Goal: Task Accomplishment & Management: Complete application form

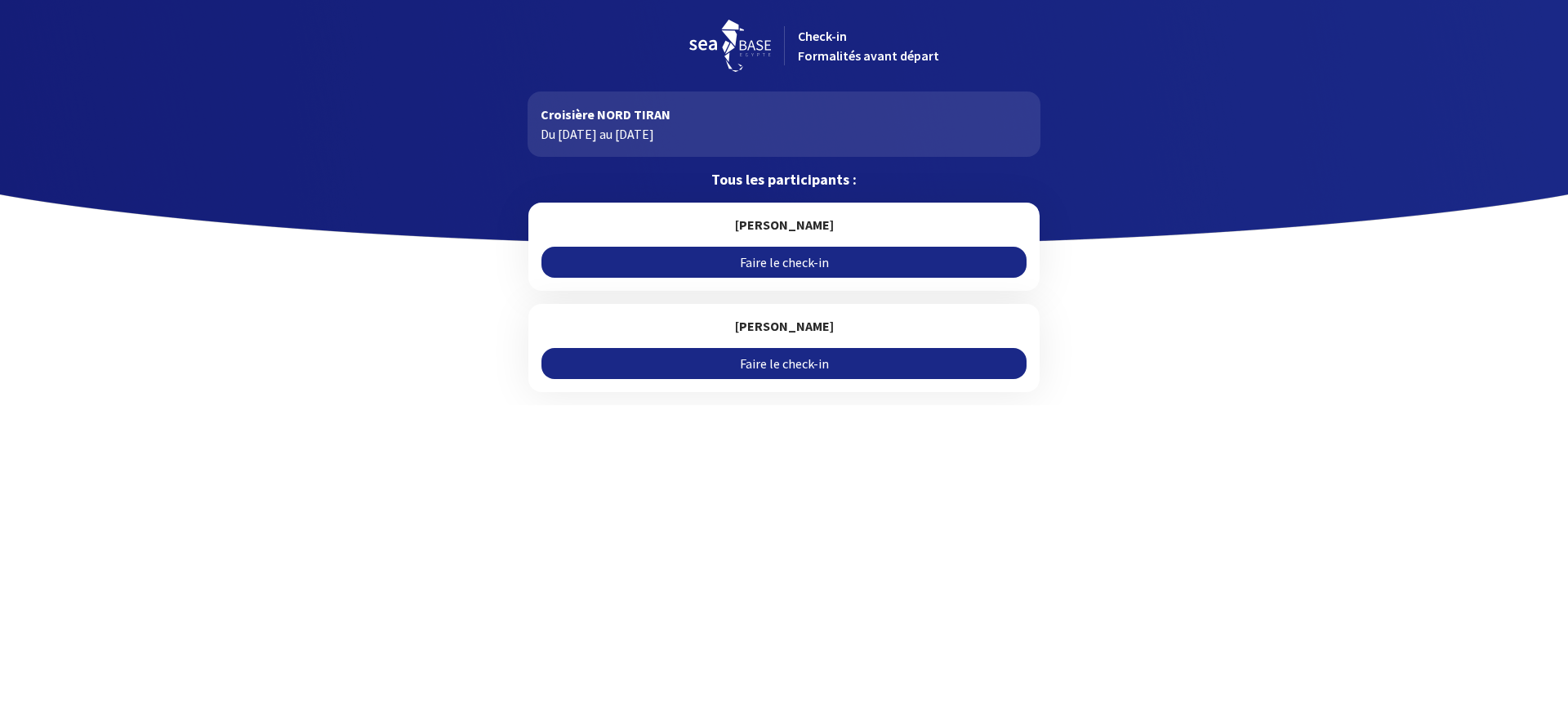
click at [816, 261] on link "Faire le check-in" at bounding box center [783, 262] width 484 height 31
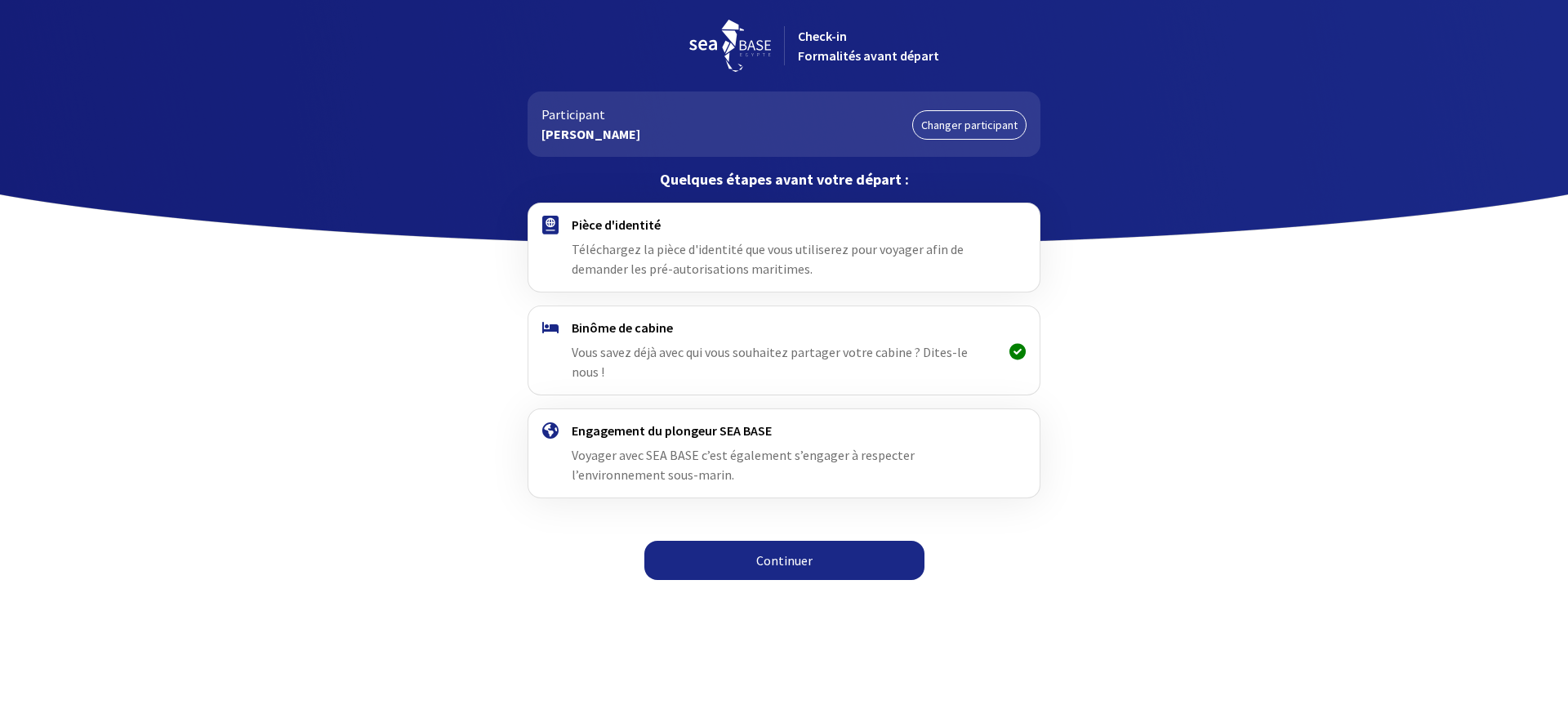
click at [781, 557] on link "Continuer" at bounding box center [784, 560] width 280 height 39
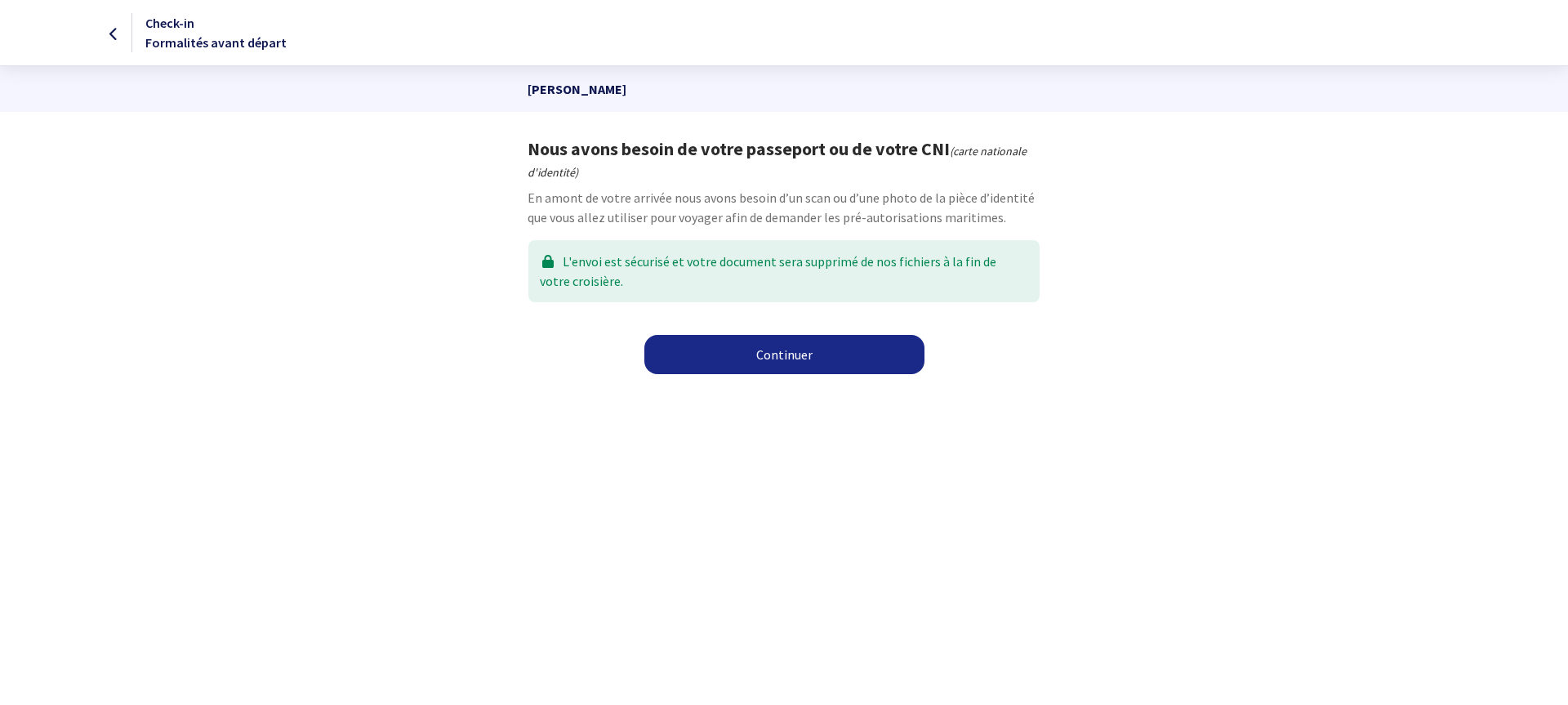
click at [734, 344] on link "Continuer" at bounding box center [784, 355] width 280 height 39
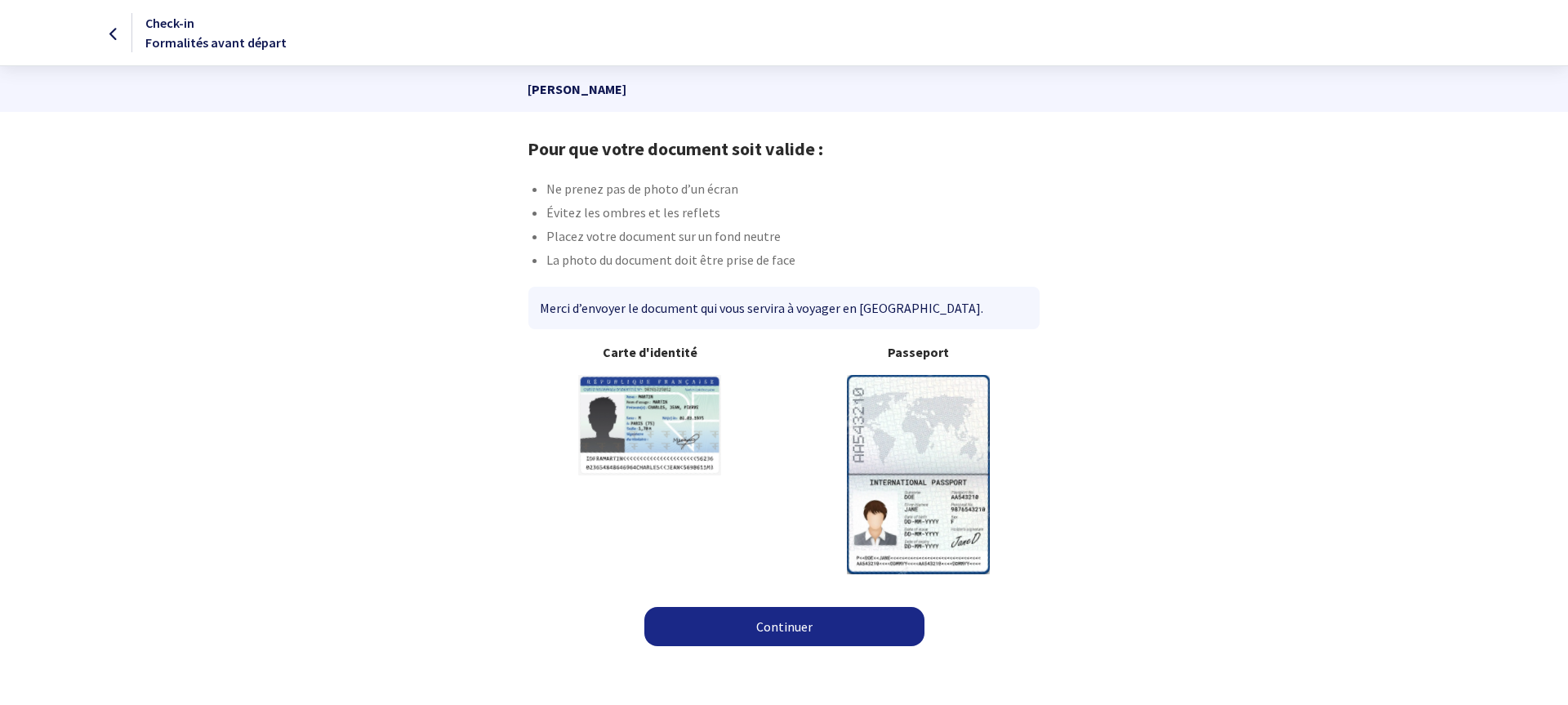
drag, startPoint x: 769, startPoint y: 626, endPoint x: 693, endPoint y: 421, distance: 218.6
click at [769, 626] on link "Continuer" at bounding box center [784, 626] width 280 height 39
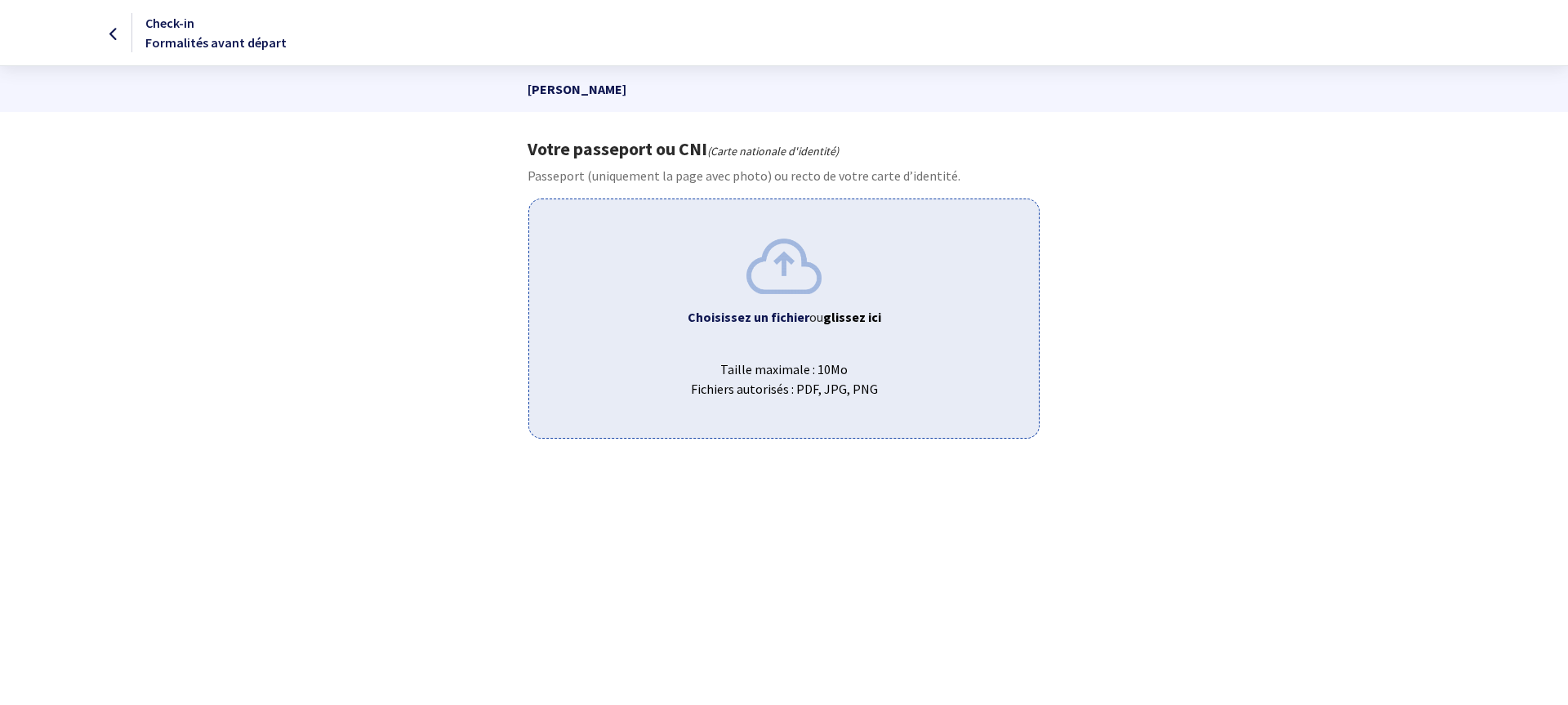
click at [755, 261] on img at bounding box center [784, 265] width 75 height 55
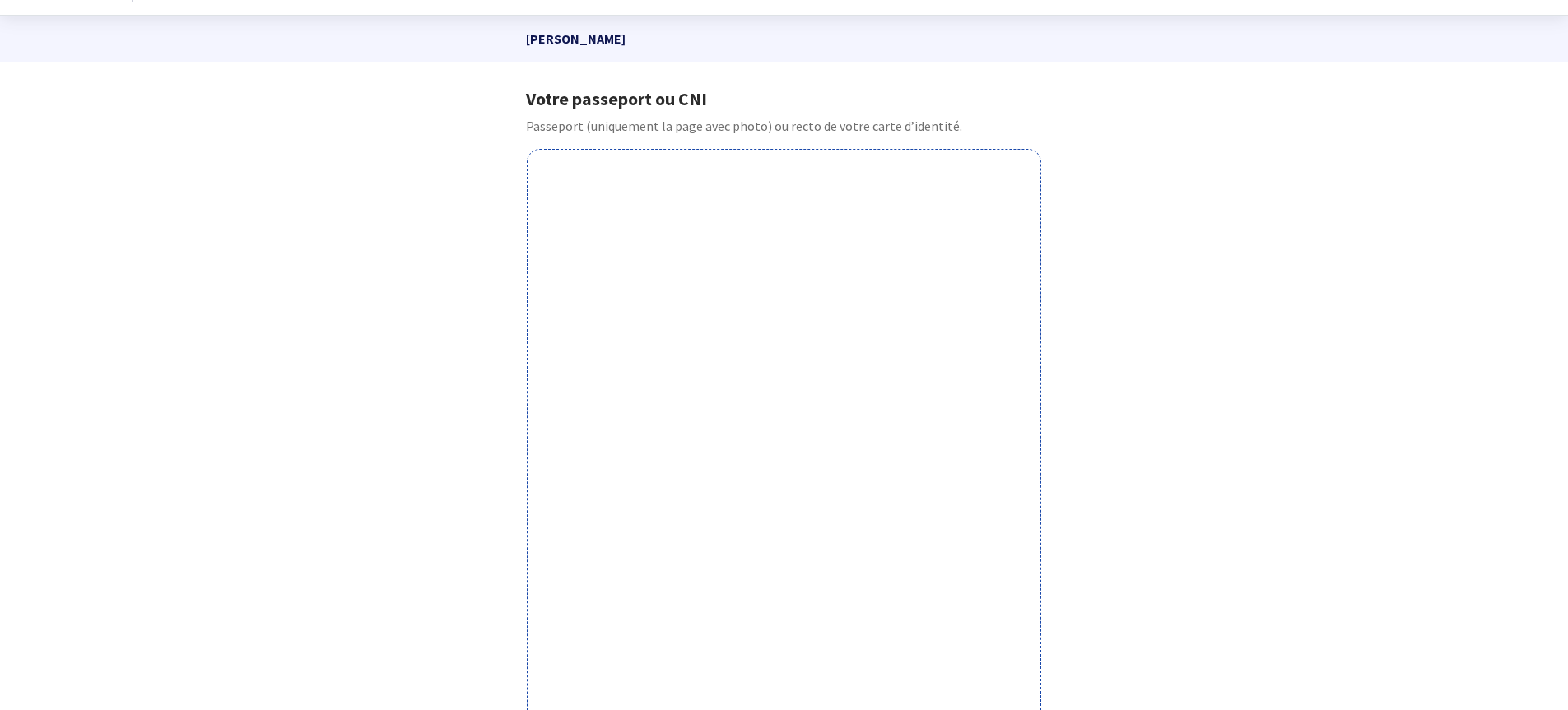
scroll to position [444, 0]
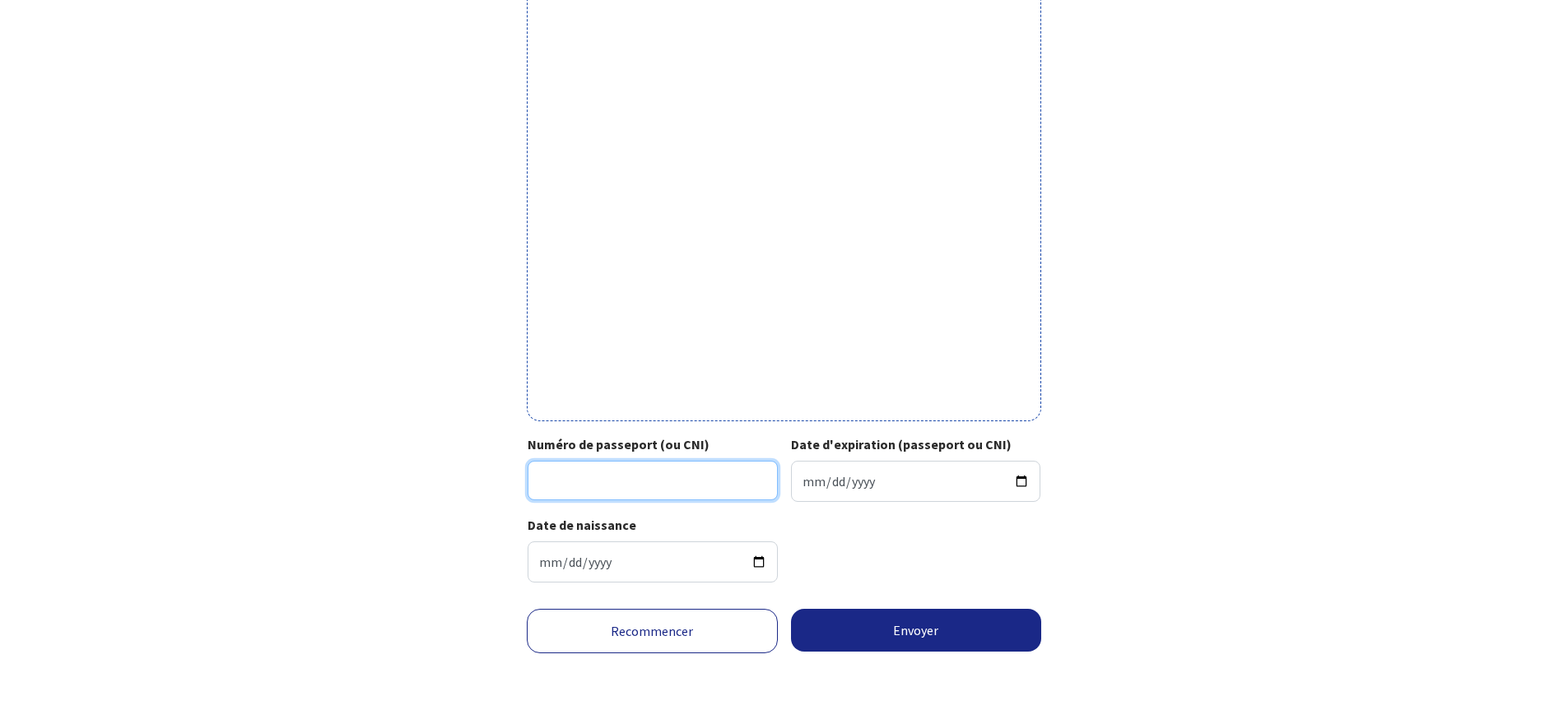
drag, startPoint x: 593, startPoint y: 490, endPoint x: 631, endPoint y: 435, distance: 66.9
click at [593, 490] on input "Numéro de passeport (ou CNI)" at bounding box center [653, 481] width 250 height 40
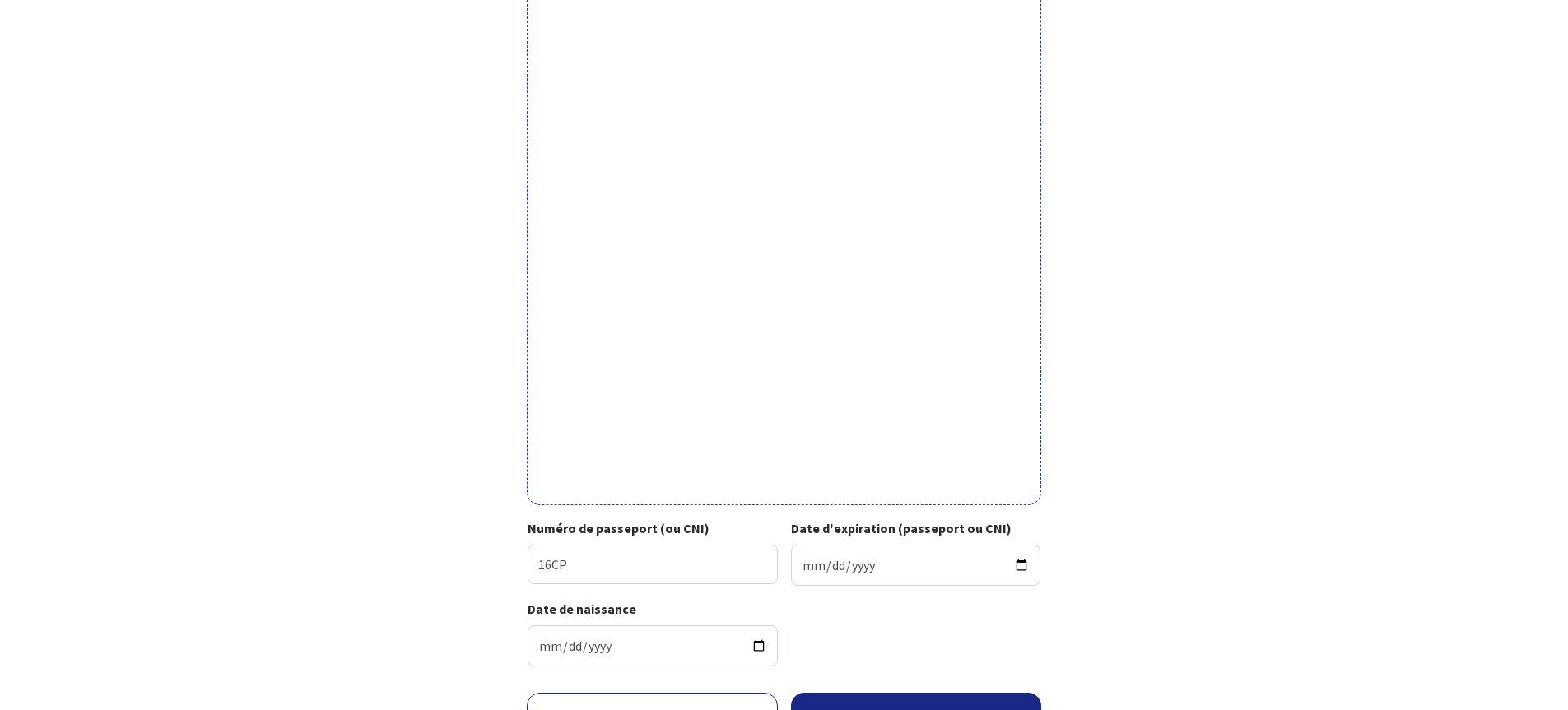
scroll to position [399, 0]
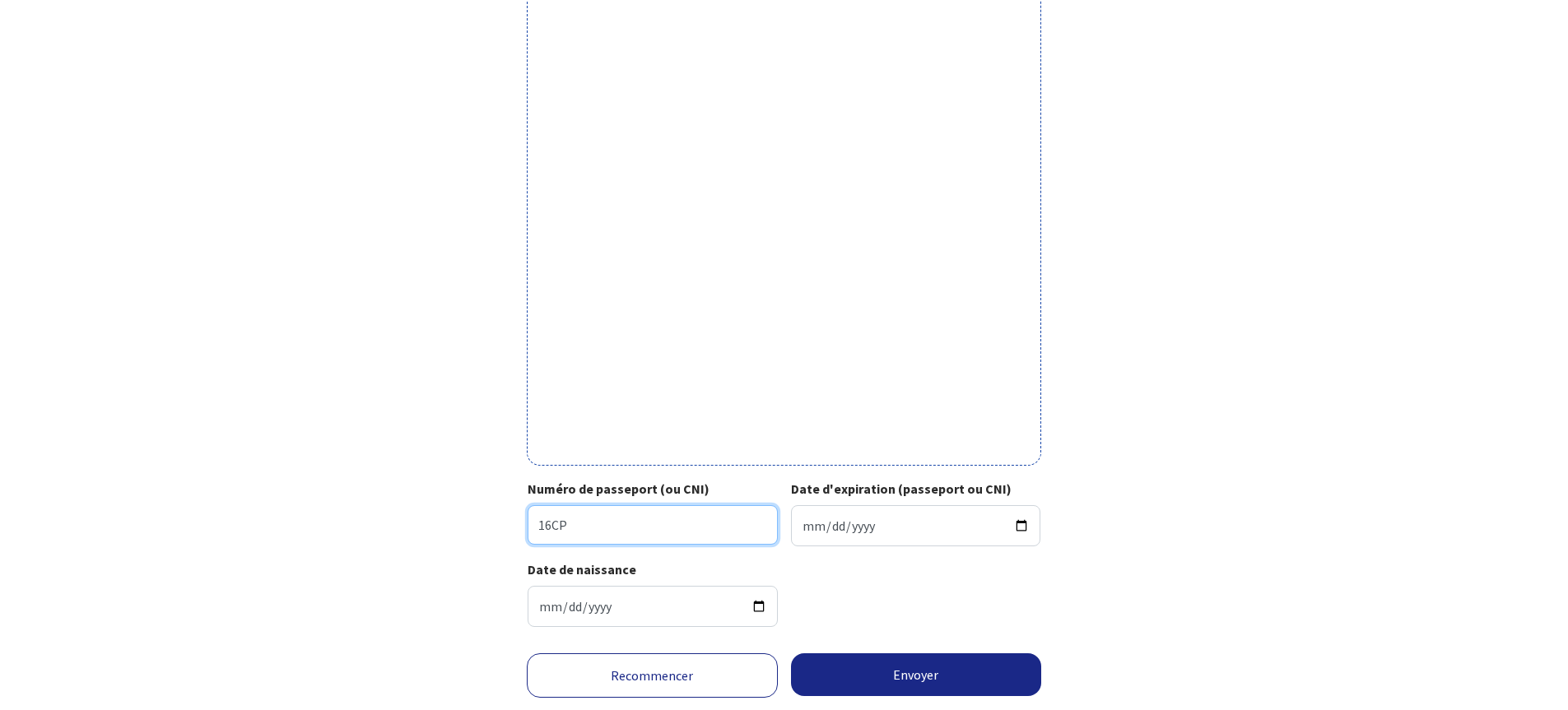
click at [652, 525] on input "16CP" at bounding box center [653, 525] width 250 height 40
type input "16CP62311"
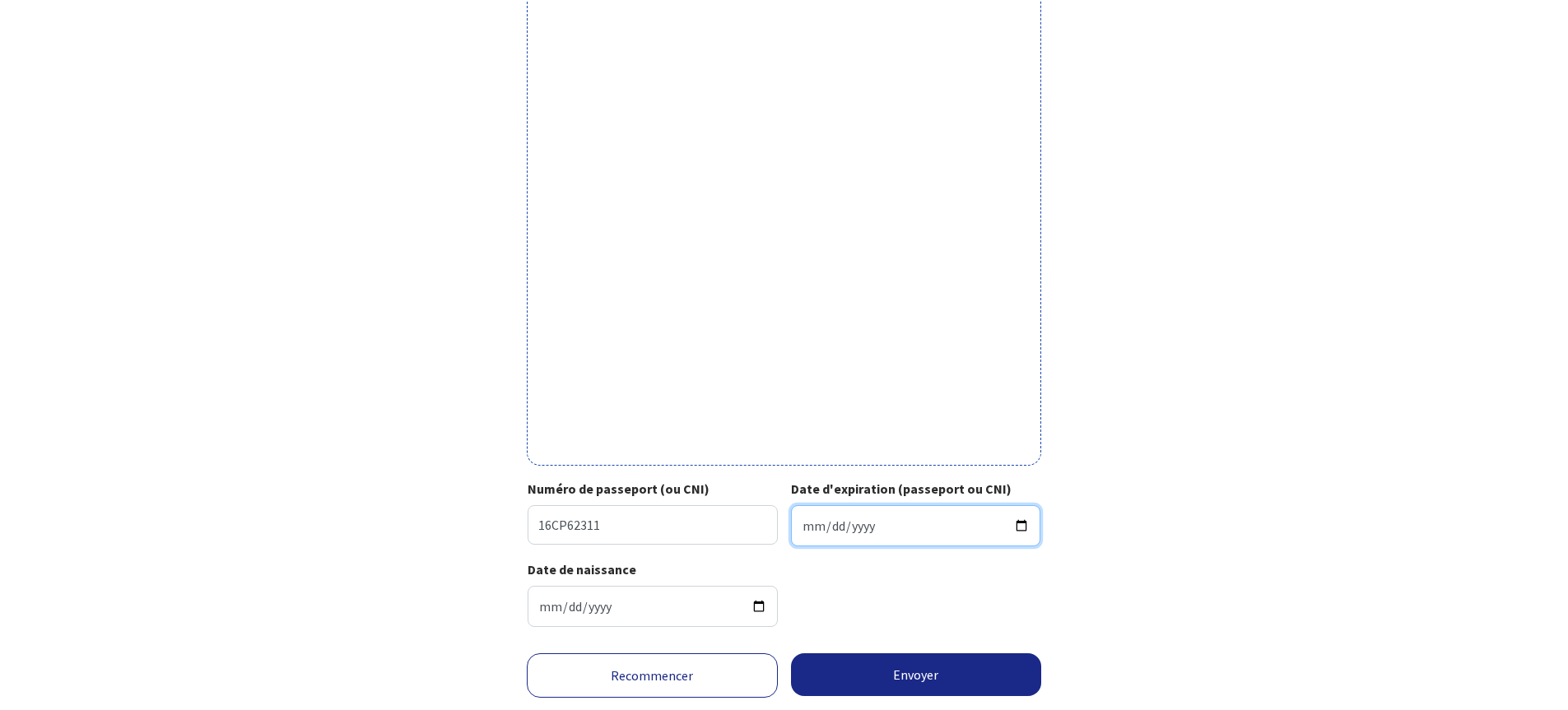
click at [810, 524] on input "Date d'expiration (passeport ou CNI)" at bounding box center [916, 526] width 250 height 41
type input "2026-09-18"
click at [672, 601] on input "1980-08-07" at bounding box center [653, 607] width 250 height 41
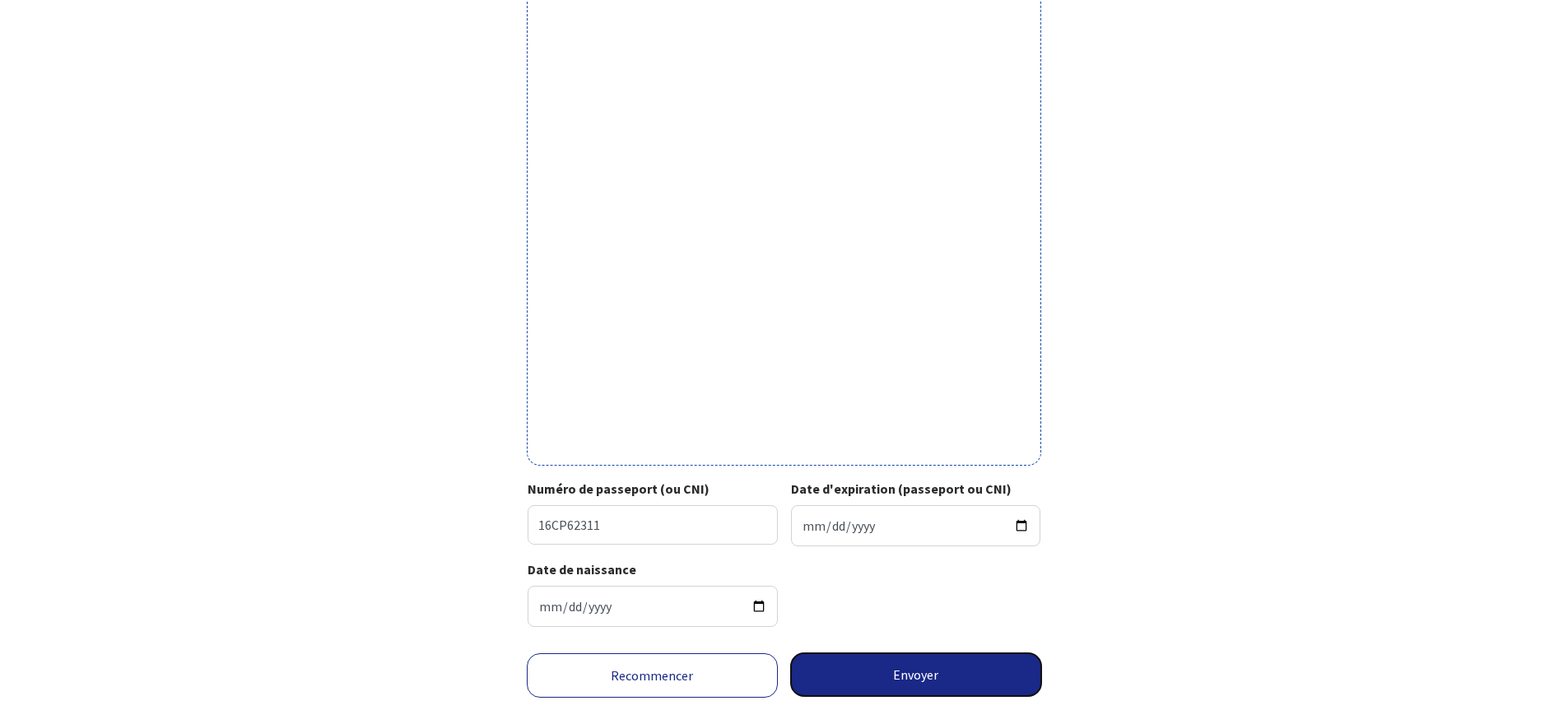
click at [935, 672] on button "Envoyer" at bounding box center [916, 675] width 251 height 43
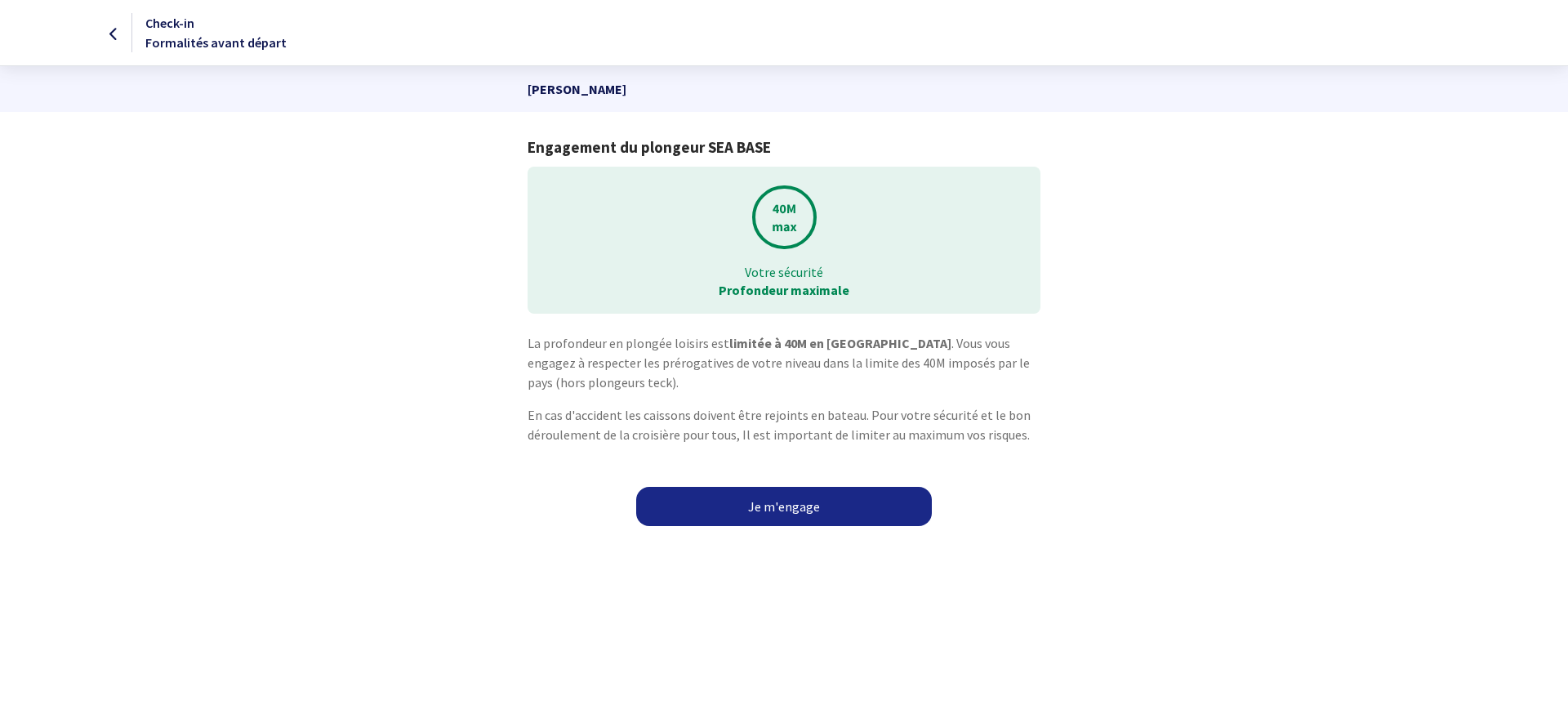
drag, startPoint x: 807, startPoint y: 507, endPoint x: 790, endPoint y: 470, distance: 40.7
click at [807, 507] on link "Je m'engage" at bounding box center [783, 507] width 296 height 39
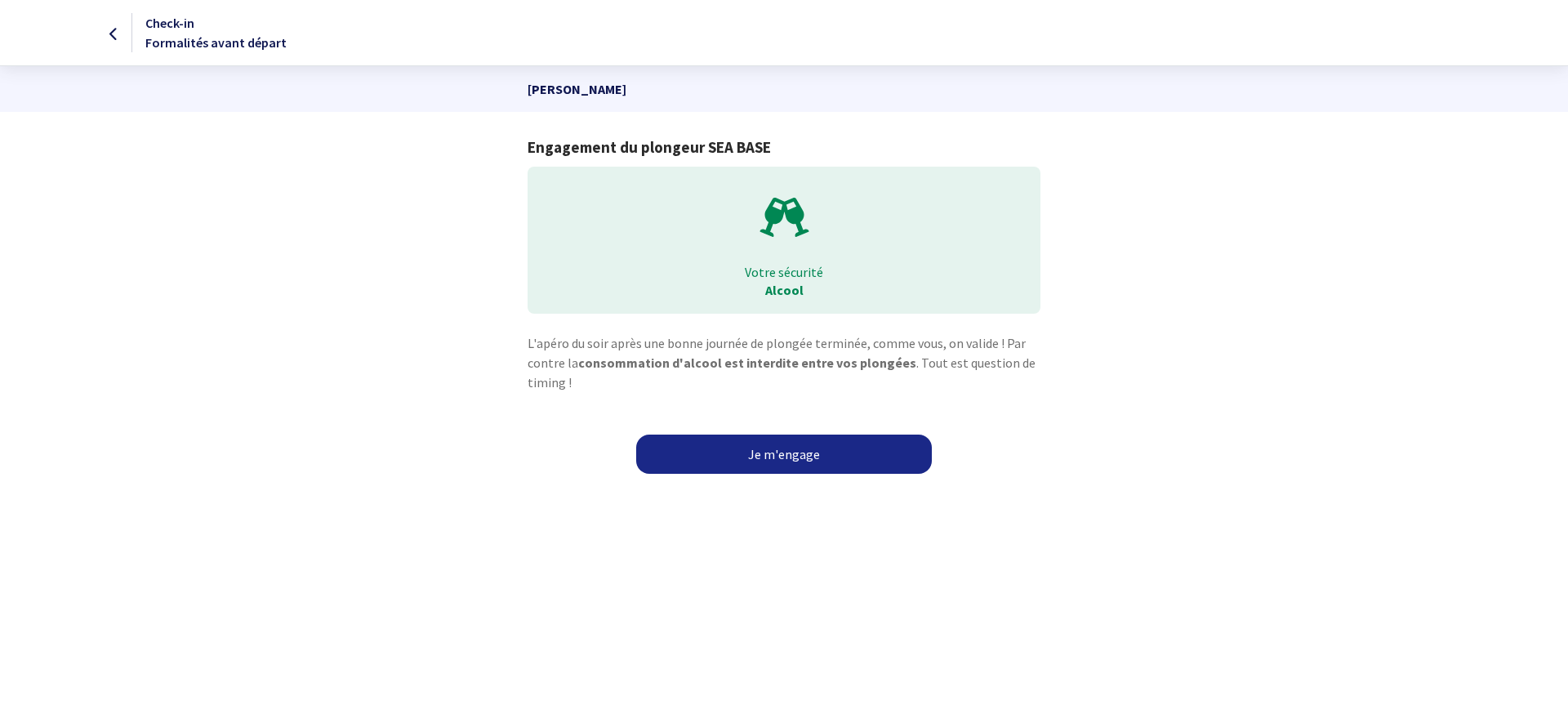
click at [771, 454] on link "Je m'engage" at bounding box center [783, 454] width 296 height 39
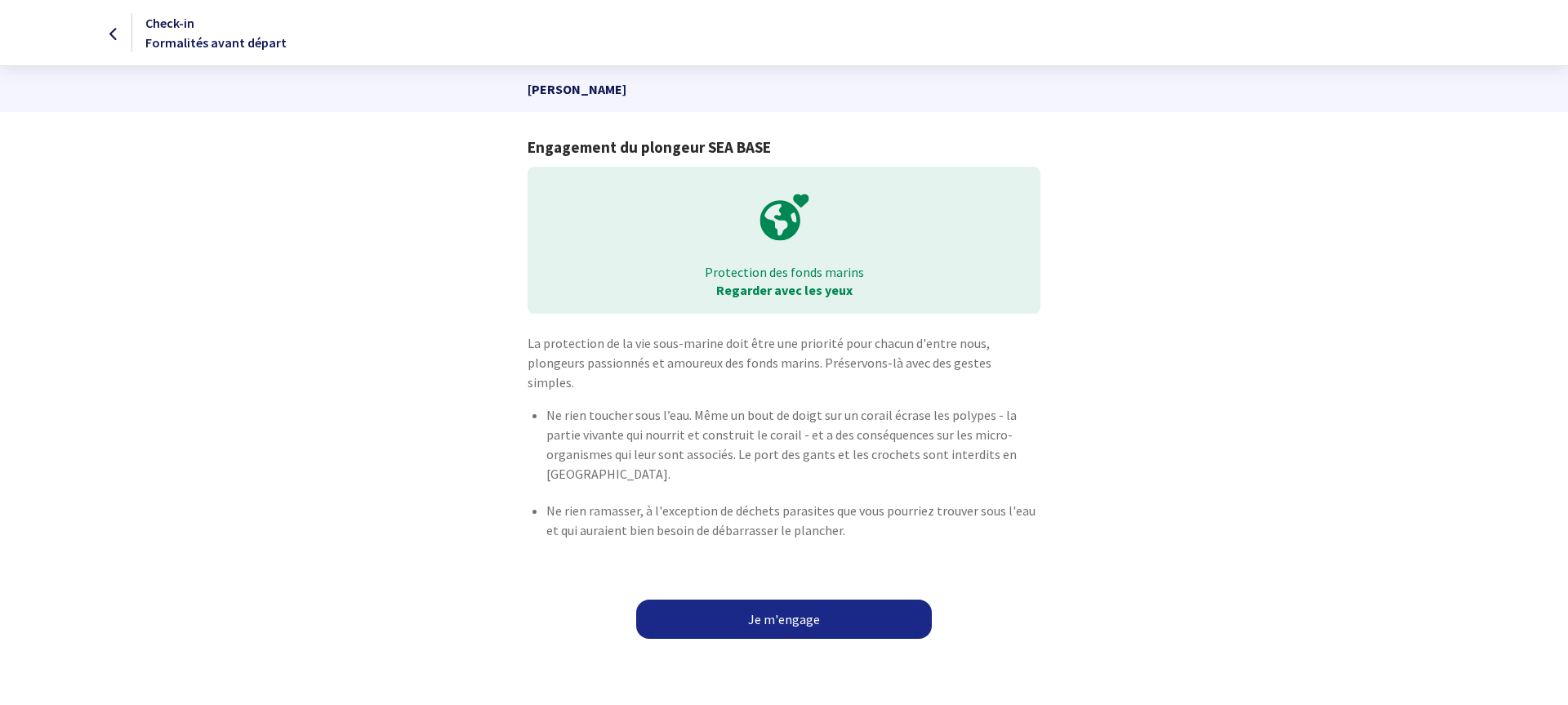
drag, startPoint x: 804, startPoint y: 608, endPoint x: 803, endPoint y: 580, distance: 28.0
click at [804, 608] on link "Je m'engage" at bounding box center [783, 619] width 296 height 39
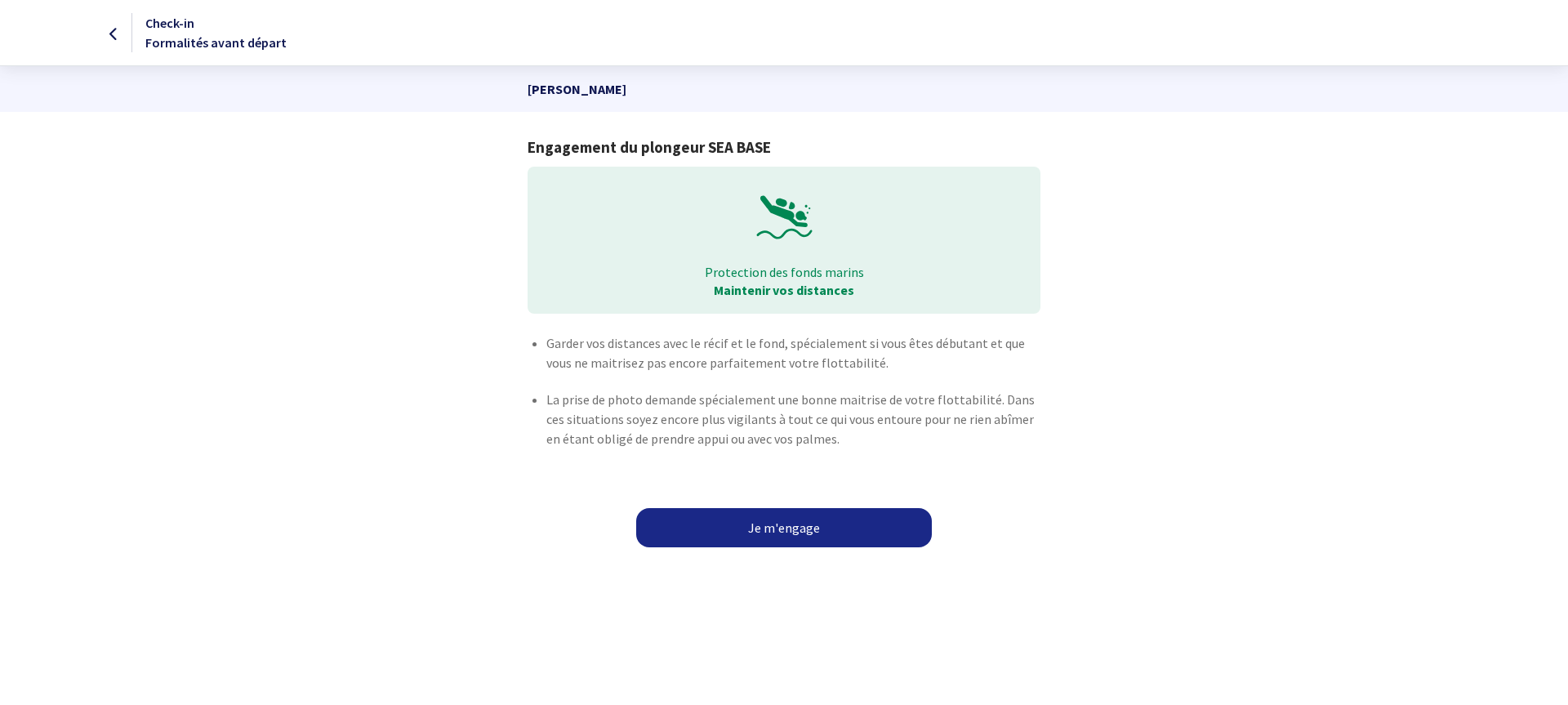
click at [824, 527] on link "Je m'engage" at bounding box center [783, 528] width 296 height 39
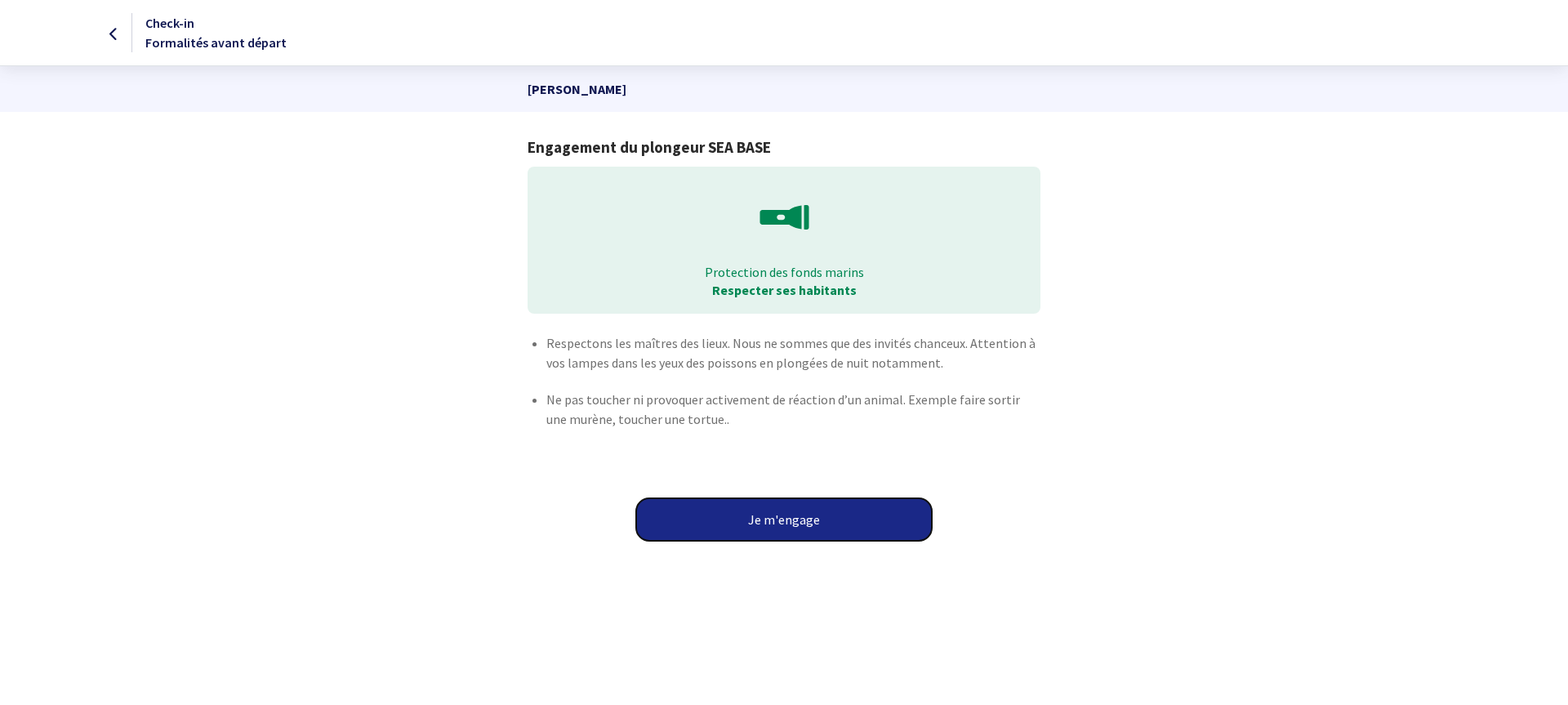
click at [813, 519] on button "Je m'engage" at bounding box center [783, 520] width 296 height 43
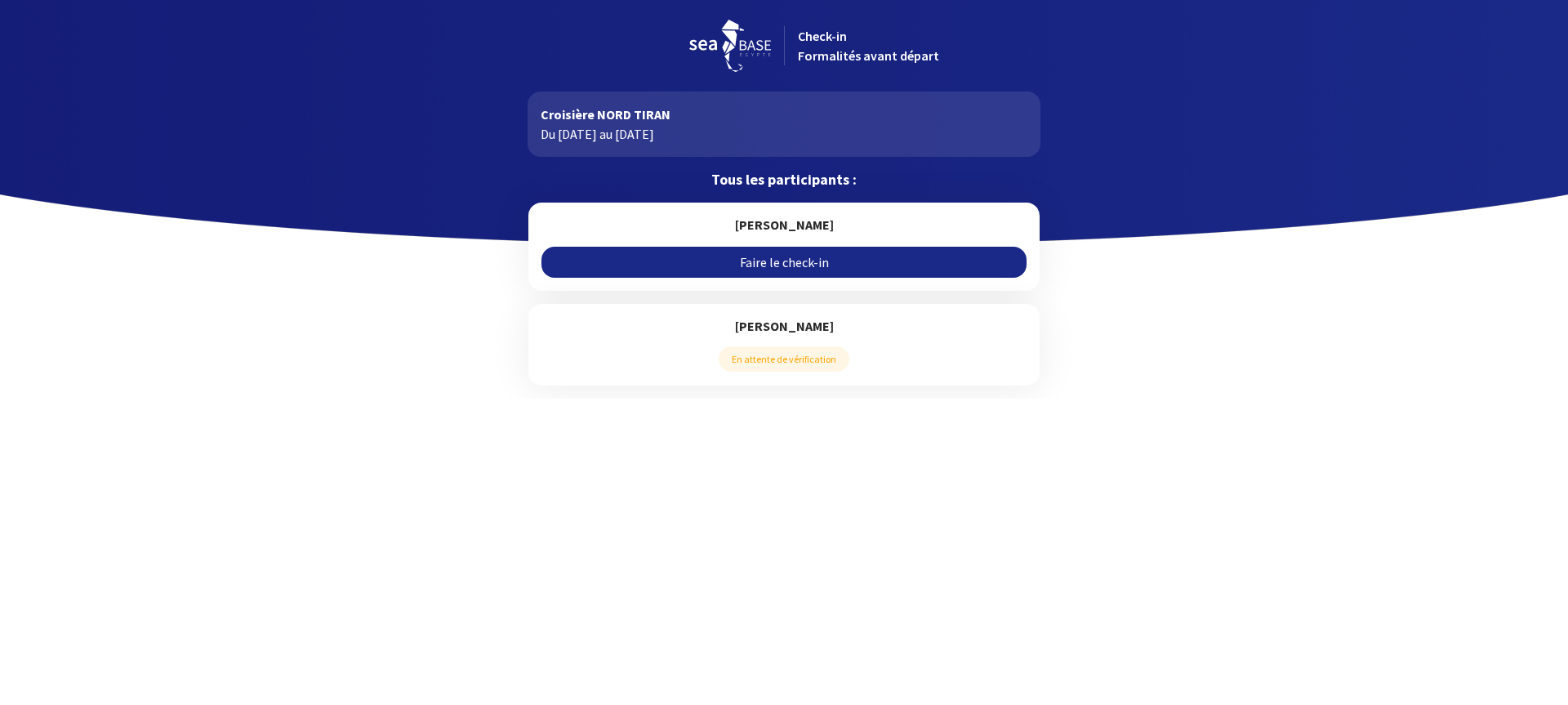
click at [806, 264] on link "Faire le check-in" at bounding box center [783, 262] width 484 height 31
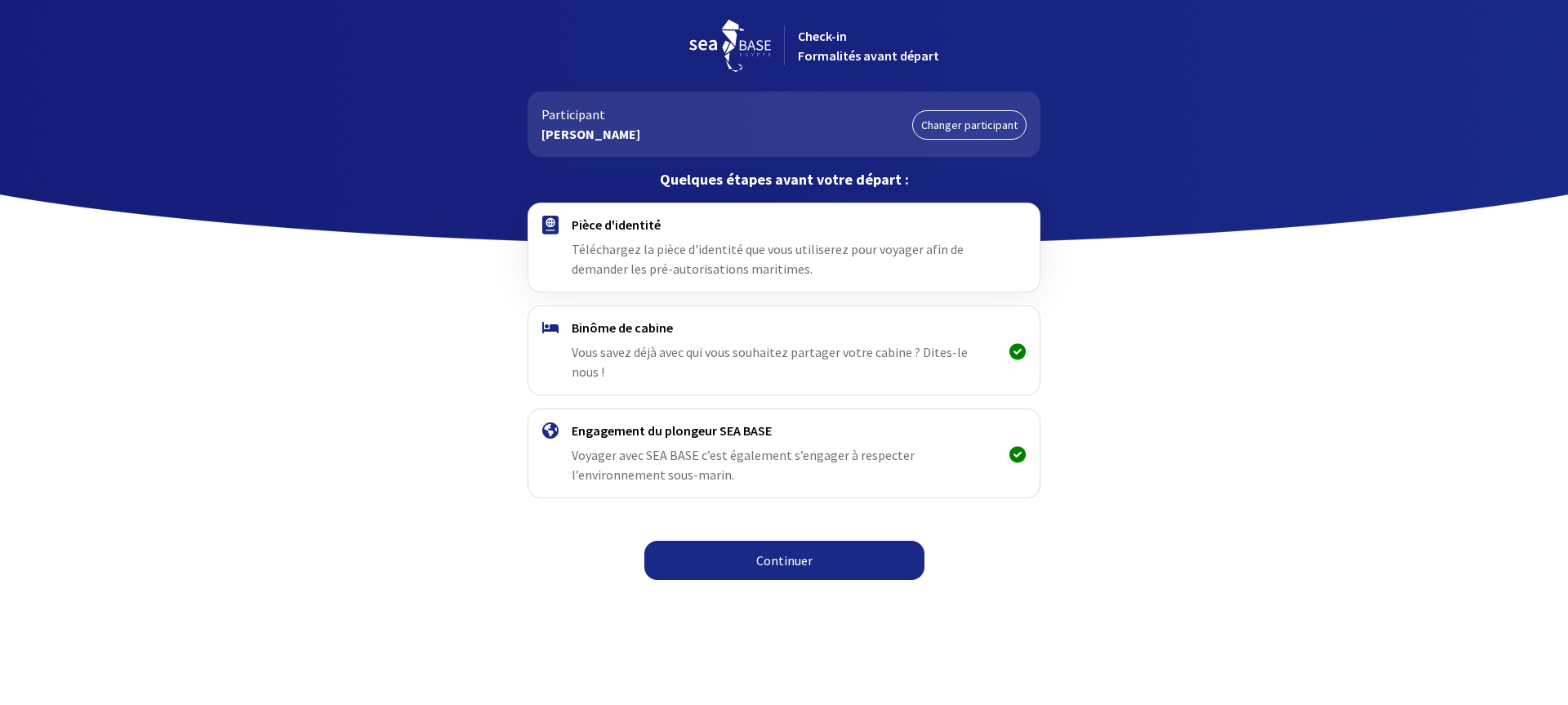
drag, startPoint x: 733, startPoint y: 537, endPoint x: 724, endPoint y: 535, distance: 9.2
click at [733, 541] on link "Continuer" at bounding box center [784, 560] width 280 height 39
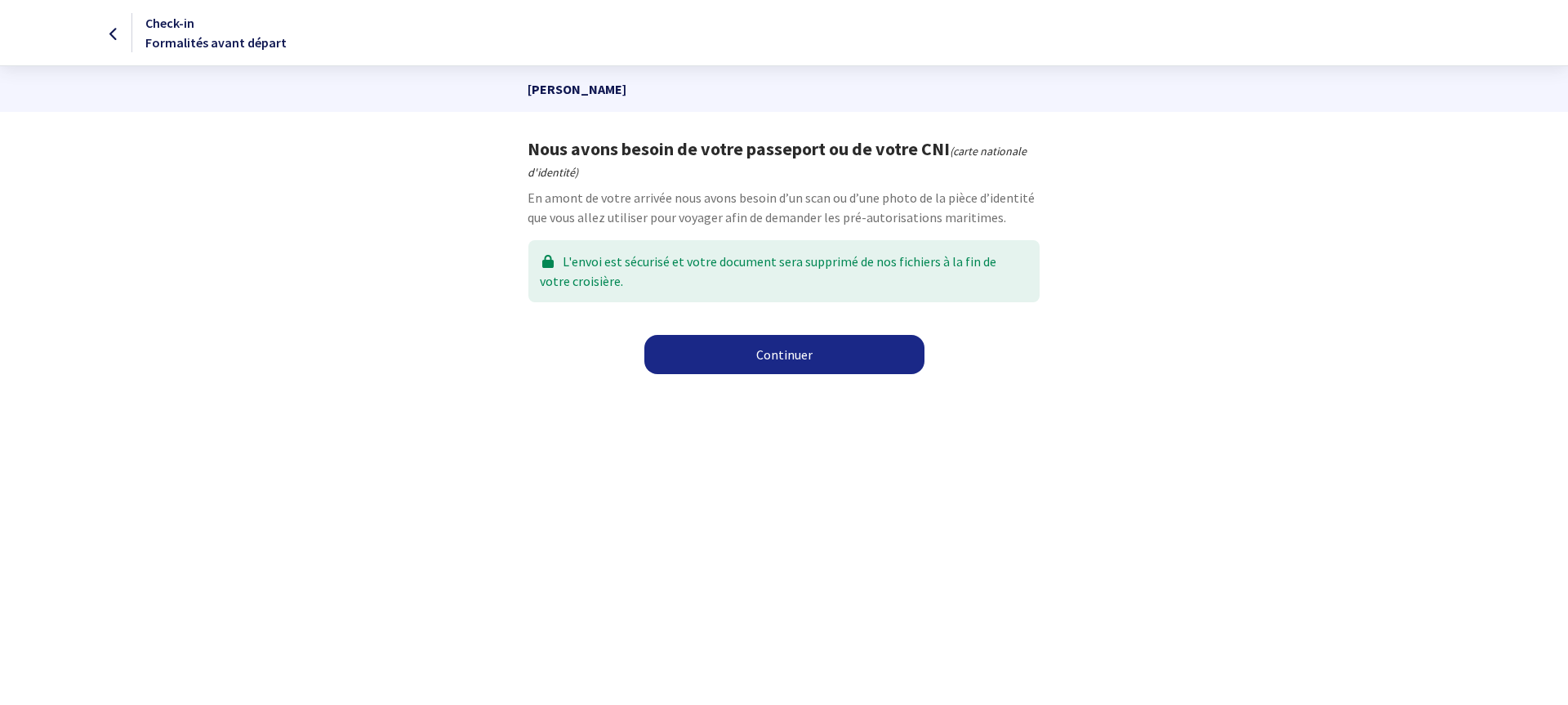
click at [822, 362] on link "Continuer" at bounding box center [784, 355] width 280 height 39
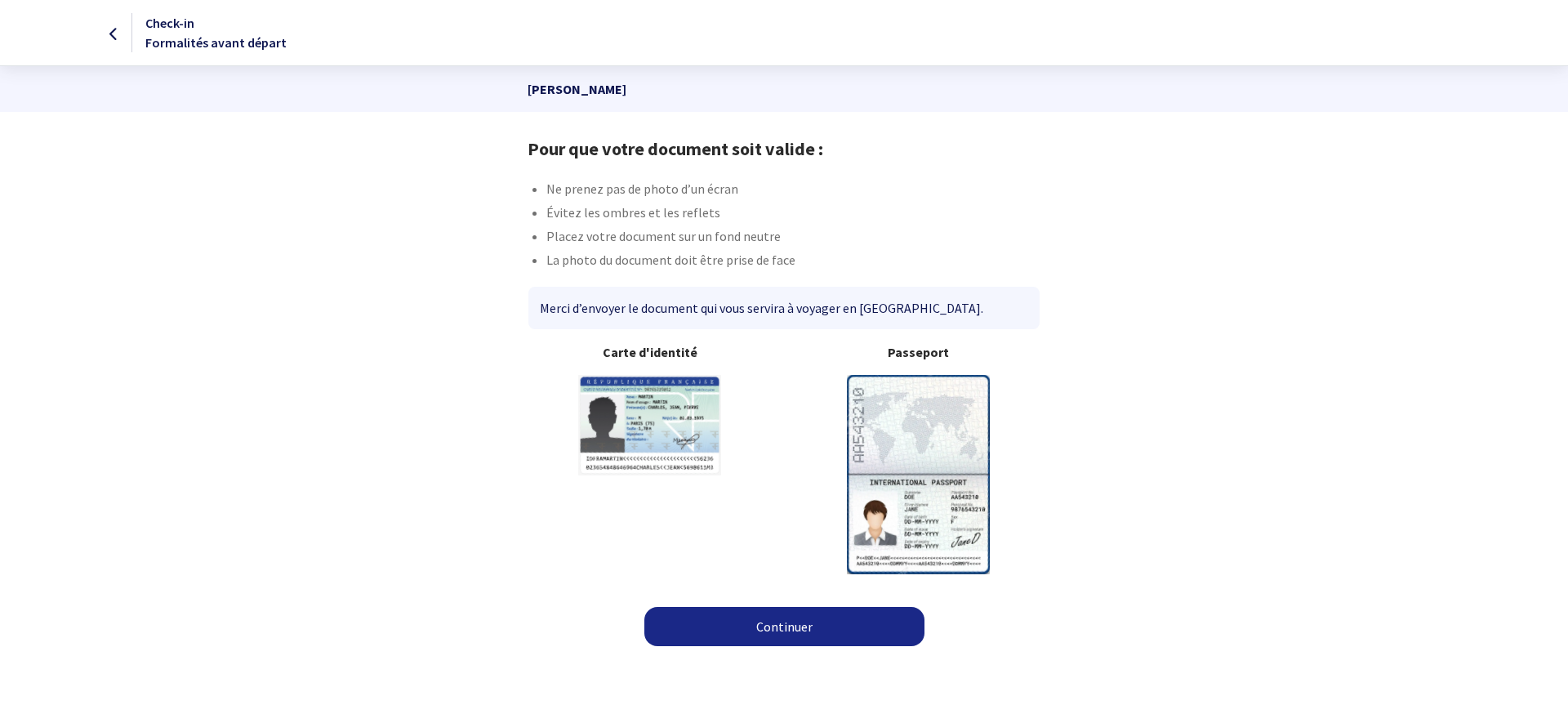
click at [792, 636] on link "Continuer" at bounding box center [784, 626] width 280 height 39
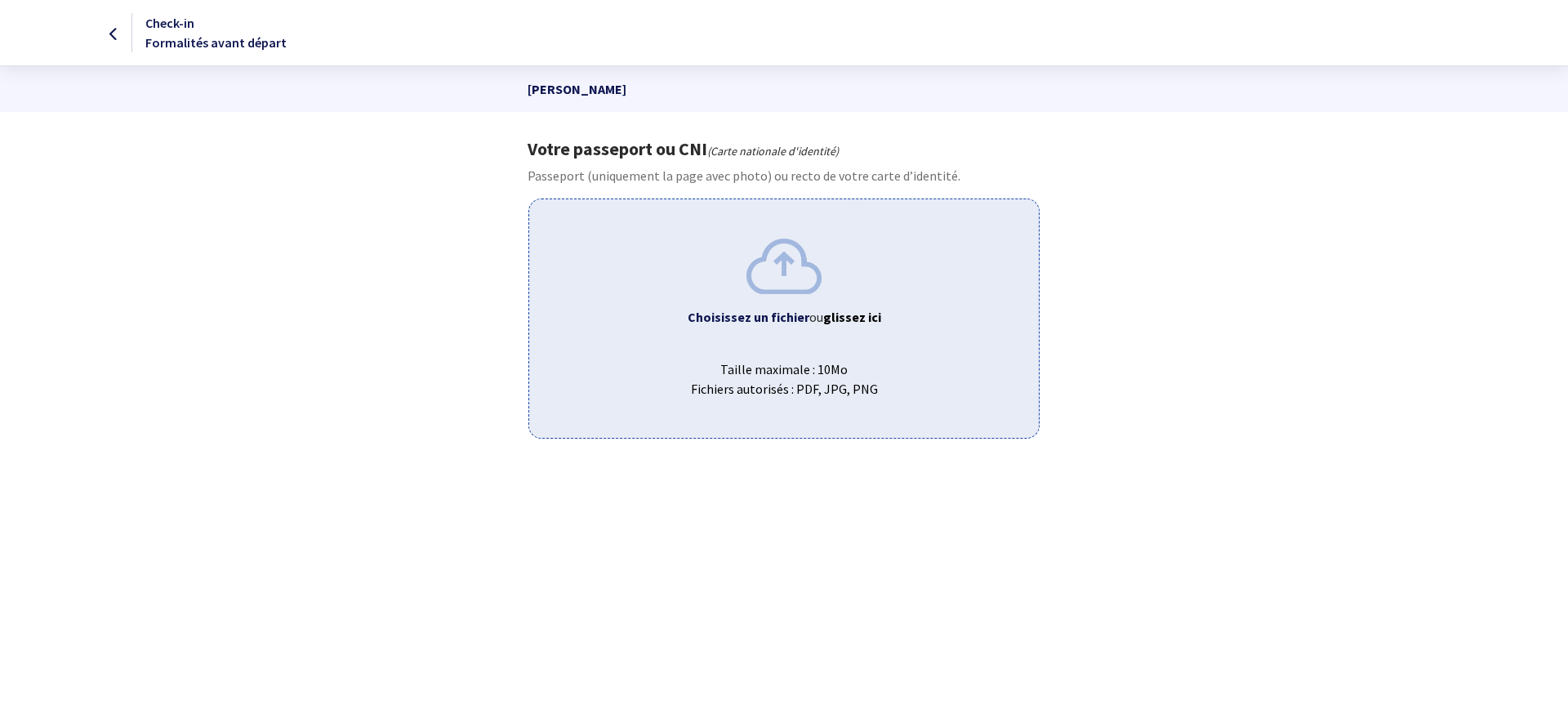
click at [777, 333] on div "Choisissez un fichier ou glissez ici Taille maximale : 10Mo Fichiers autorisés …" at bounding box center [783, 318] width 510 height 239
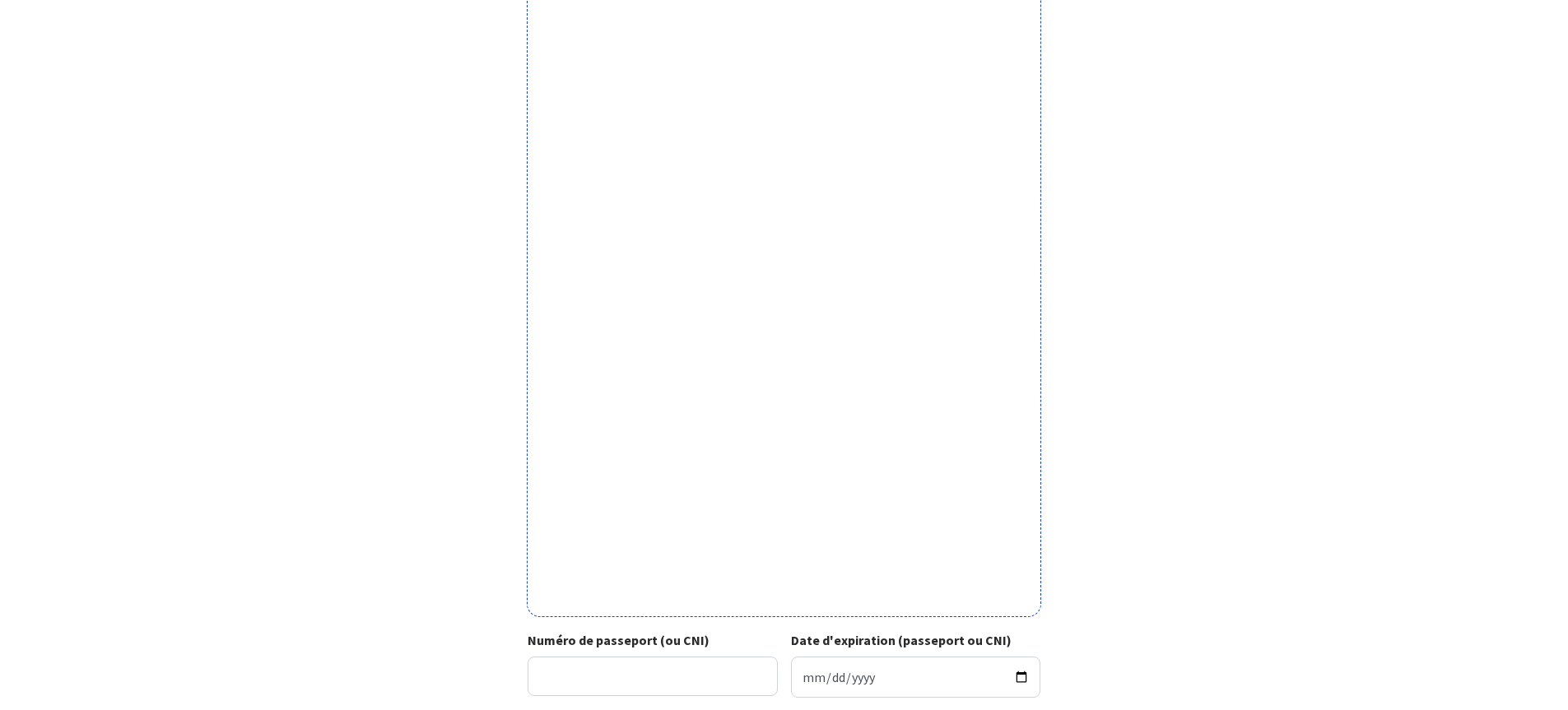
scroll to position [300, 0]
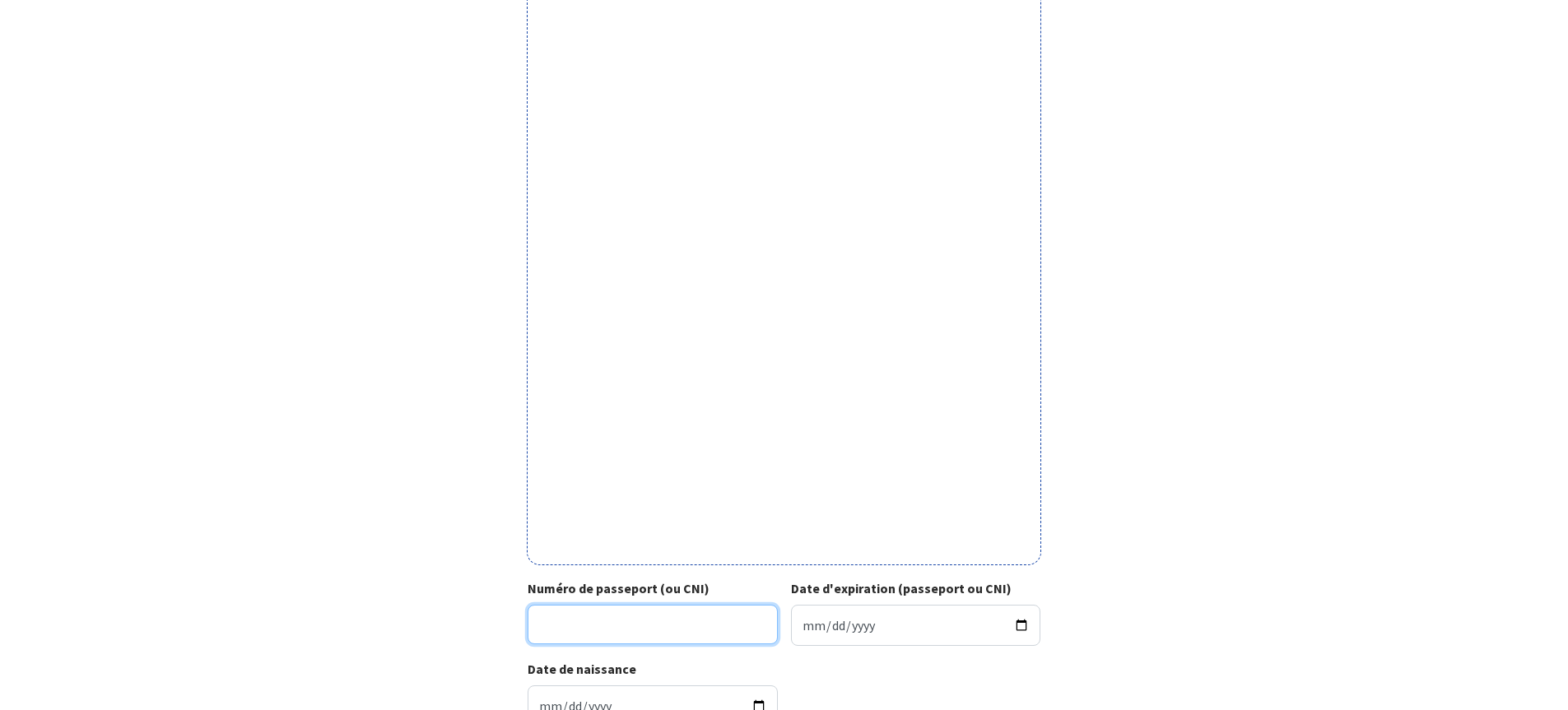
click at [614, 630] on input "Numéro de passeport (ou CNI)" at bounding box center [653, 625] width 250 height 40
type input "22IA14578"
click at [800, 627] on input "Date d'expiration (passeport ou CNI)" at bounding box center [916, 625] width 250 height 41
type input "2032-11-06"
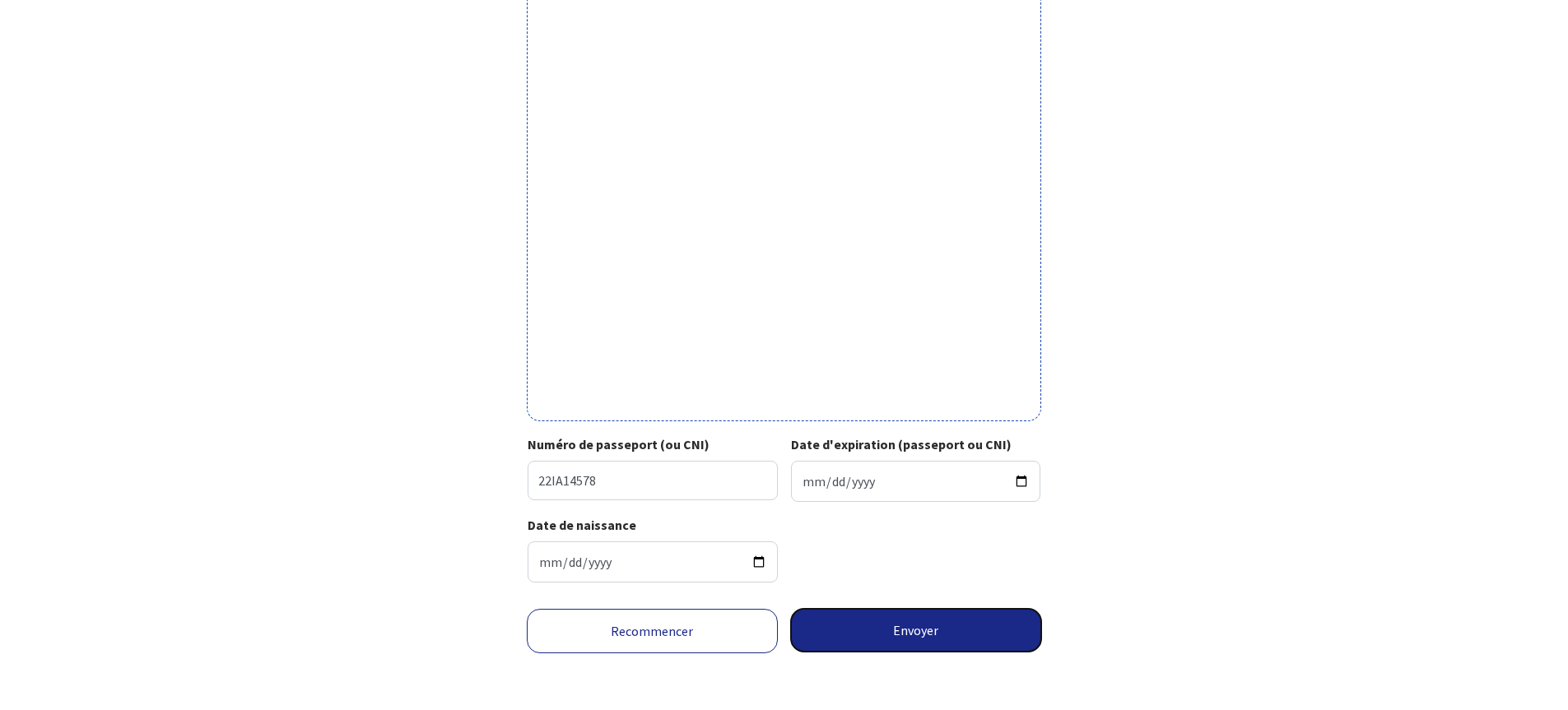
click at [943, 634] on button "Envoyer" at bounding box center [916, 631] width 251 height 43
